Goal: Task Accomplishment & Management: Use online tool/utility

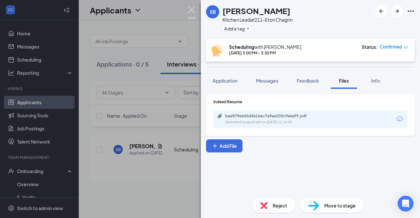
click at [193, 13] on img at bounding box center [192, 13] width 8 height 13
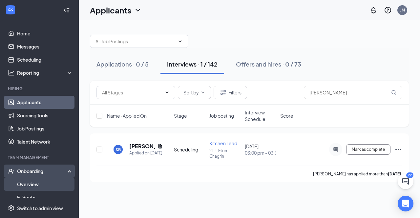
click at [32, 182] on link "Overview" at bounding box center [45, 184] width 56 height 13
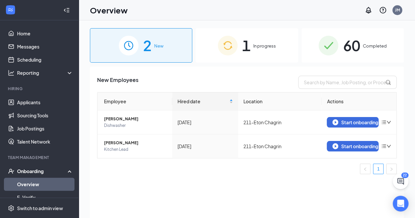
click at [356, 41] on span "60" at bounding box center [351, 45] width 17 height 23
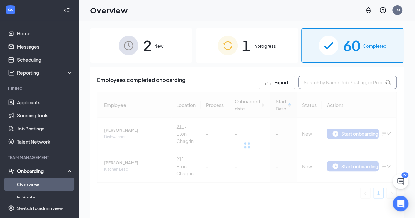
click at [333, 80] on input "text" at bounding box center [347, 82] width 98 height 13
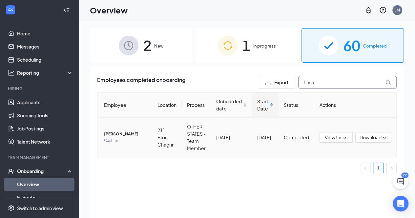
type input "husa"
click at [128, 136] on span "[PERSON_NAME]" at bounding box center [125, 134] width 43 height 7
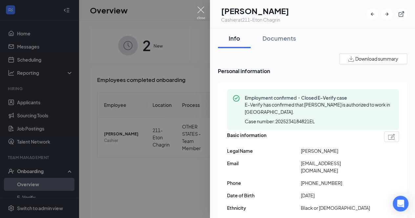
click at [201, 13] on img at bounding box center [201, 13] width 8 height 13
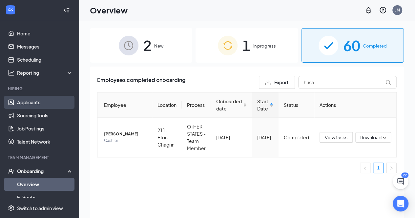
click at [30, 102] on link "Applicants" at bounding box center [45, 102] width 56 height 13
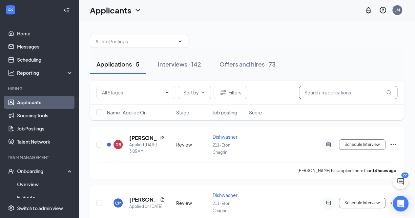
click at [310, 98] on input "text" at bounding box center [348, 92] width 98 height 13
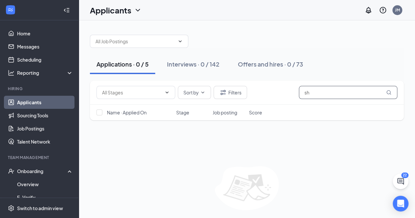
type input "s"
type input "warner"
click at [196, 67] on div "Interviews · 1 / 142" at bounding box center [192, 64] width 51 height 8
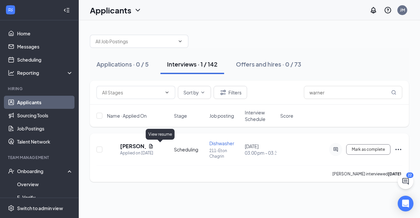
click at [153, 147] on icon "Document" at bounding box center [151, 146] width 4 height 4
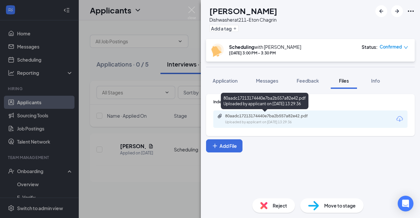
click at [296, 115] on div "80aadc17213174440e7ba2b557a82e42.pdf" at bounding box center [271, 116] width 92 height 5
